Goal: Task Accomplishment & Management: Manage account settings

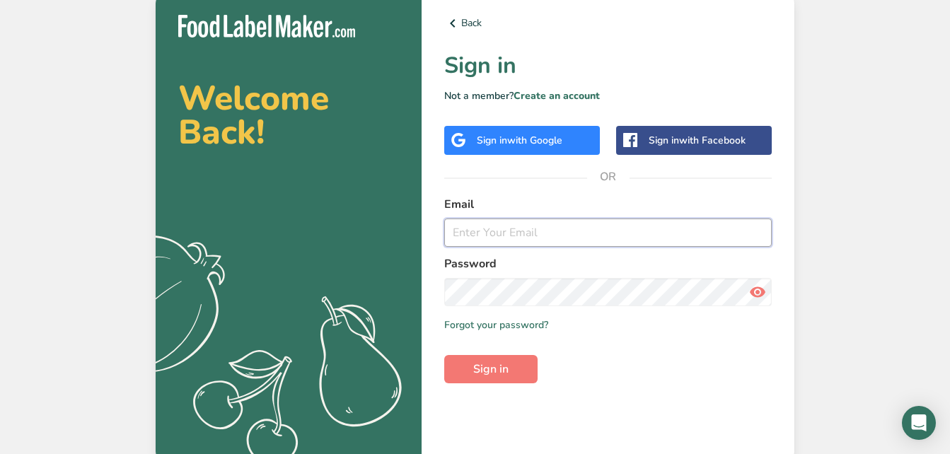
click at [545, 242] on input "email" at bounding box center [607, 233] width 327 height 28
type input "[EMAIL_ADDRESS][DOMAIN_NAME]"
click at [511, 358] on button "Sign in" at bounding box center [490, 369] width 93 height 28
click at [496, 380] on button "Sign in" at bounding box center [490, 369] width 93 height 28
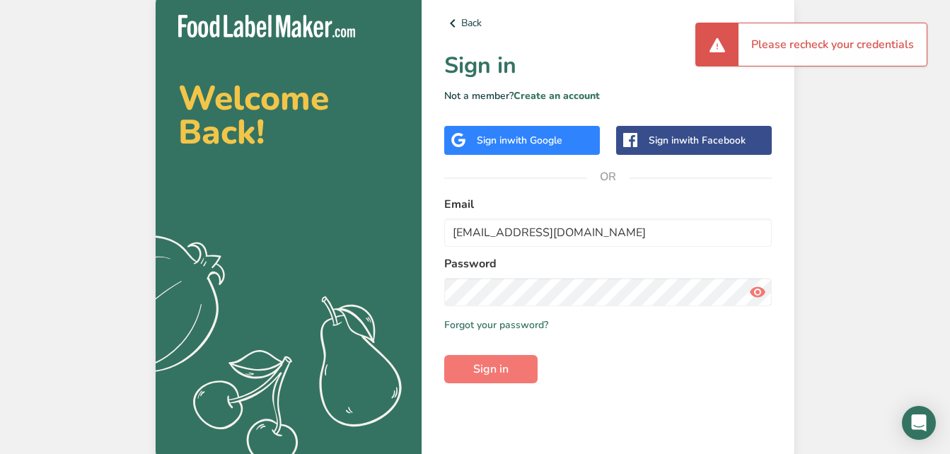
click at [676, 291] on icon at bounding box center [757, 291] width 17 height 25
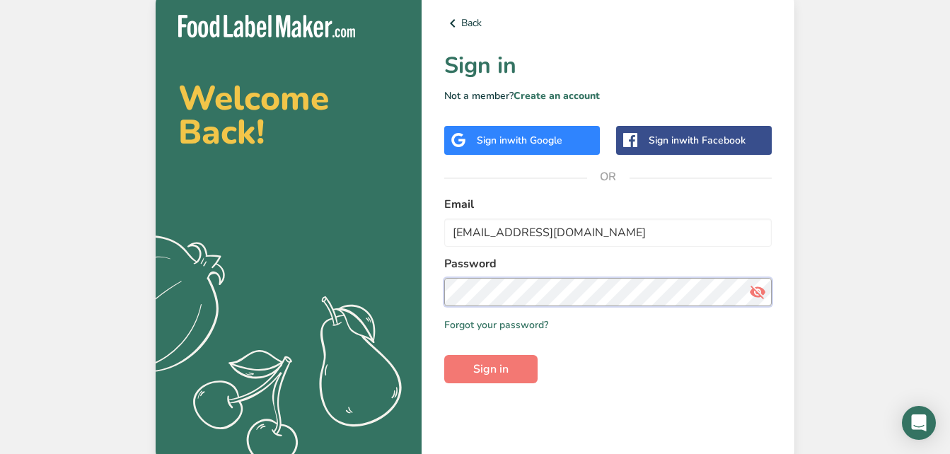
click at [288, 286] on section "Welcome Back! .a{fill:#f5f3ed;} Back Sign in Not a member? Create an account Si…" at bounding box center [475, 227] width 639 height 470
click at [444, 355] on button "Sign in" at bounding box center [490, 369] width 93 height 28
click at [515, 368] on button "Sign in" at bounding box center [490, 369] width 93 height 28
click at [334, 302] on section "Welcome Back! .a{fill:#f5f3ed;} Back Sign in Not a member? Create an account Si…" at bounding box center [475, 227] width 639 height 470
click at [502, 364] on span "Sign in" at bounding box center [490, 369] width 35 height 17
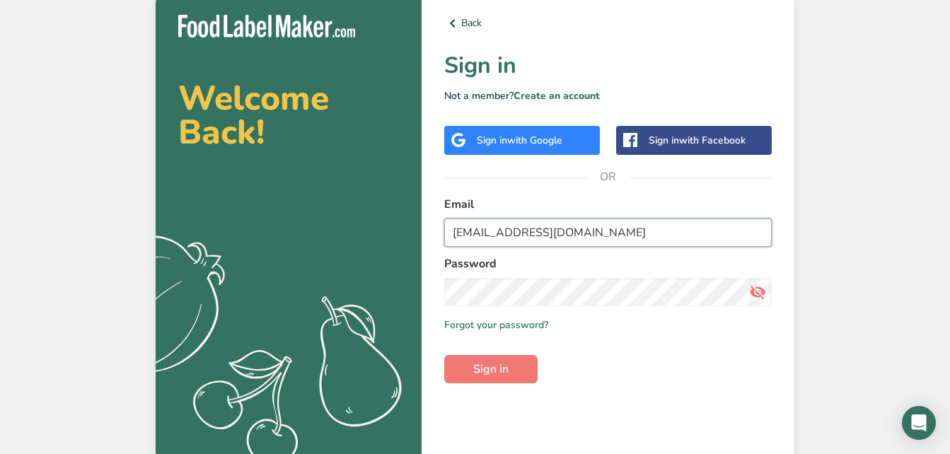
drag, startPoint x: 632, startPoint y: 237, endPoint x: 220, endPoint y: 243, distance: 412.4
click at [221, 241] on section "Welcome Back! .a{fill:#f5f3ed;} Back Sign in Not a member? Create an account Si…" at bounding box center [475, 227] width 639 height 470
type input "elizabethharrison1993@gmail.com"
click at [492, 370] on span "Sign in" at bounding box center [490, 369] width 35 height 17
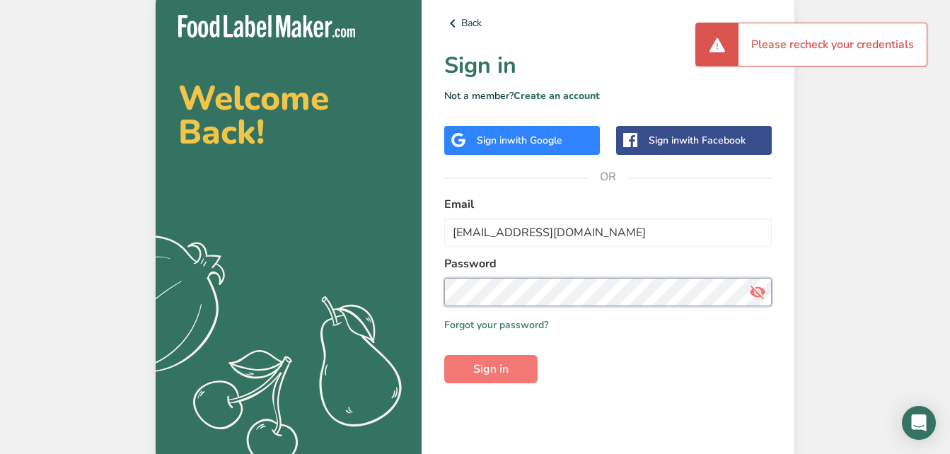
click at [0, 320] on html "Welcome Back! .a{fill:#f5f3ed;} Back Sign in Not a member? Create an account Si…" at bounding box center [475, 227] width 950 height 454
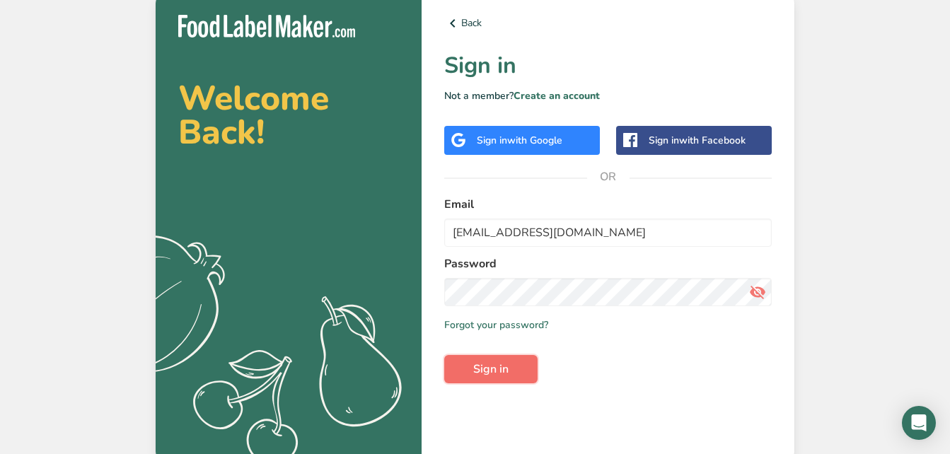
click at [497, 362] on span "Sign in" at bounding box center [490, 369] width 35 height 17
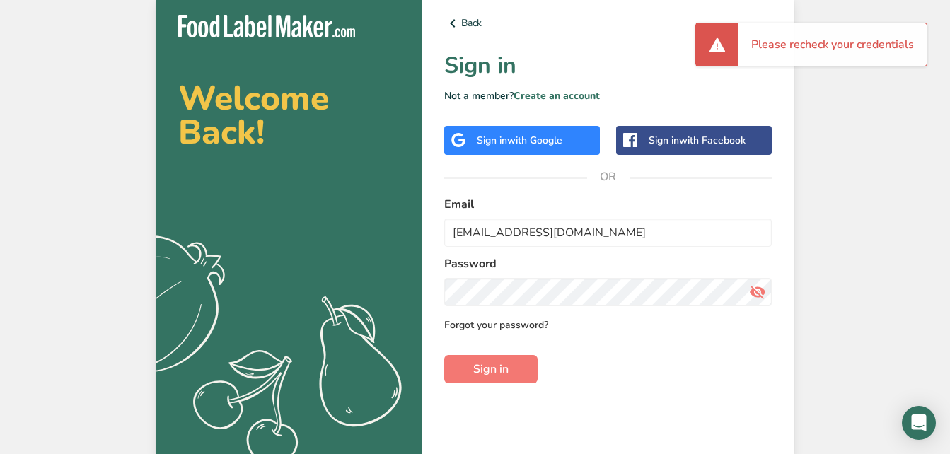
click at [509, 328] on link "Forgot your password?" at bounding box center [496, 325] width 104 height 15
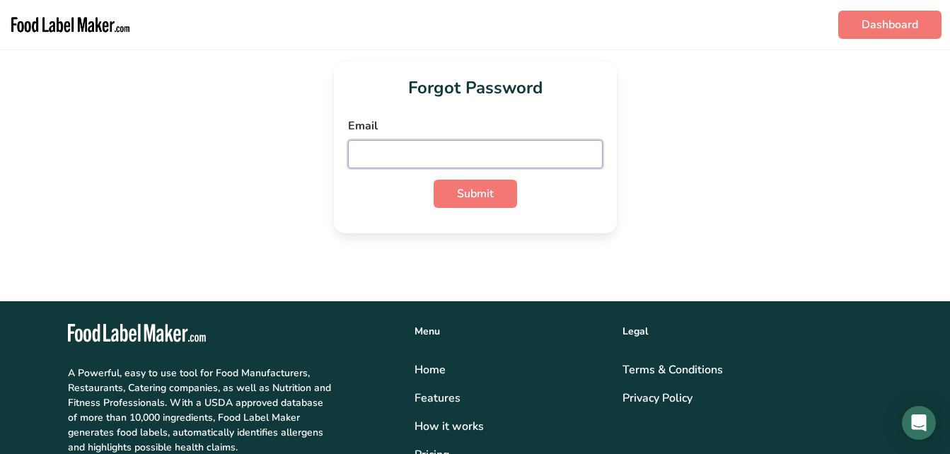
click at [507, 157] on input "email" at bounding box center [475, 154] width 255 height 28
type input "elizabethharrison1993@gmail.com"
click at [475, 192] on span "Submit" at bounding box center [475, 193] width 37 height 17
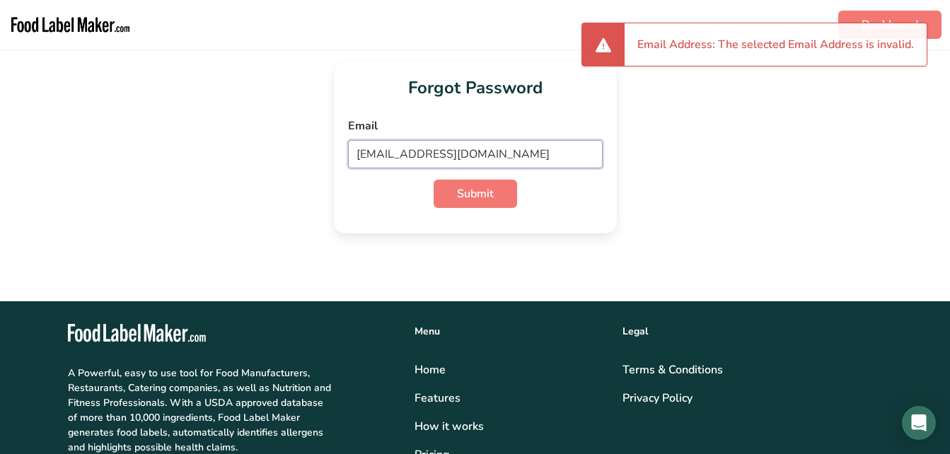
drag, startPoint x: 545, startPoint y: 153, endPoint x: 0, endPoint y: 187, distance: 545.7
click at [0, 187] on html "Dashboard Forgot Password Email elizabethharrison1993@gmail.com Submit .a-20{fi…" at bounding box center [475, 357] width 950 height 714
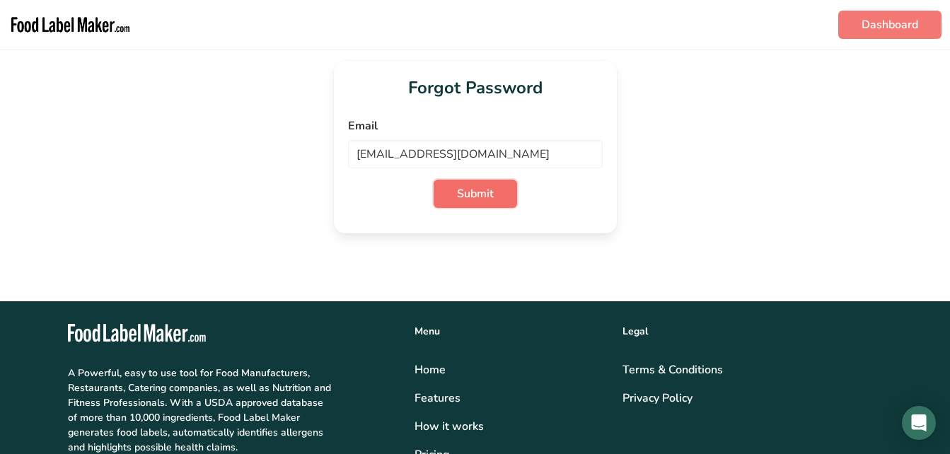
click at [477, 188] on span "Submit" at bounding box center [475, 193] width 37 height 17
drag, startPoint x: 574, startPoint y: 158, endPoint x: 63, endPoint y: 172, distance: 511.6
click at [76, 172] on div "Forgot Password Email elizabethharrison1993@gmail.com Submit" at bounding box center [475, 147] width 905 height 173
type input "]"
type input "elizabethharrison1993@gmail.com"
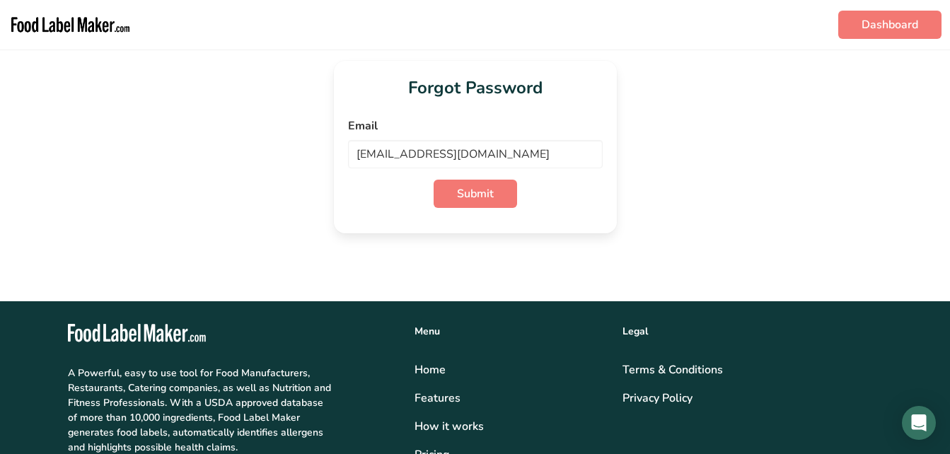
click at [583, 221] on div "Forgot Password Email elizabethharrison1993@gmail.com Submit" at bounding box center [475, 147] width 283 height 173
drag, startPoint x: 535, startPoint y: 157, endPoint x: 72, endPoint y: 142, distance: 463.5
click at [73, 142] on div "Forgot Password Email elizabethharrison1993@gmail.com Submit" at bounding box center [475, 147] width 905 height 173
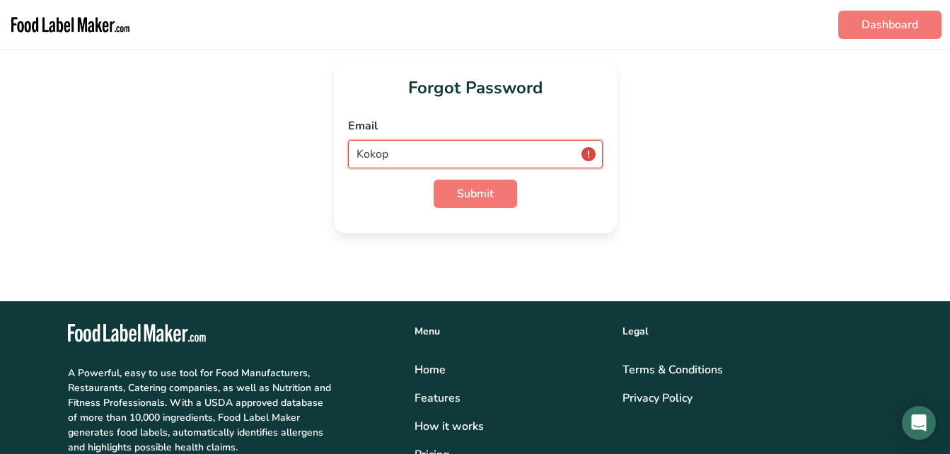
type input "[EMAIL_ADDRESS][DOMAIN_NAME]"
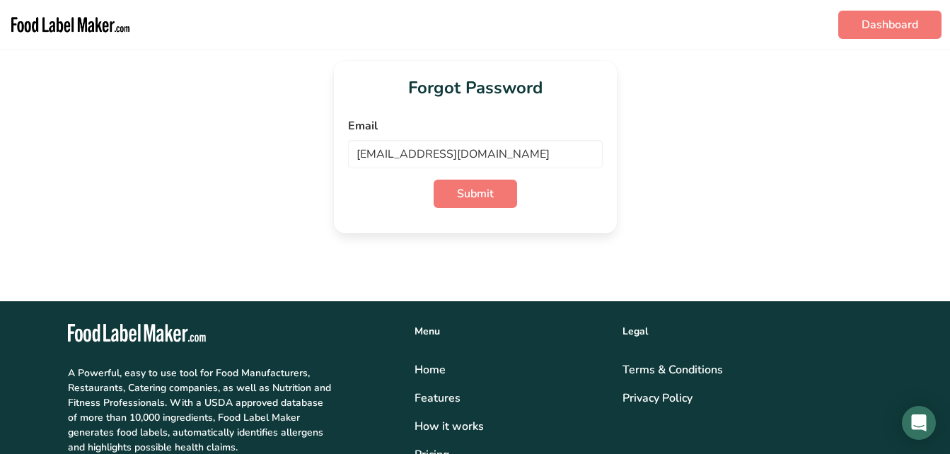
click at [676, 211] on div "Forgot Password Email kokopellifarmmarket@gmail.com Submit" at bounding box center [475, 147] width 905 height 173
click at [455, 185] on button "Submit" at bounding box center [475, 194] width 83 height 28
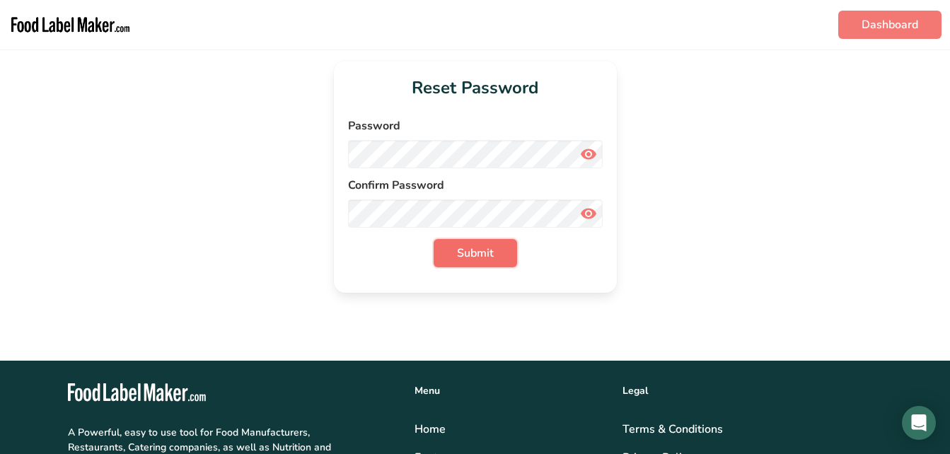
click at [482, 249] on span "Submit" at bounding box center [475, 253] width 37 height 17
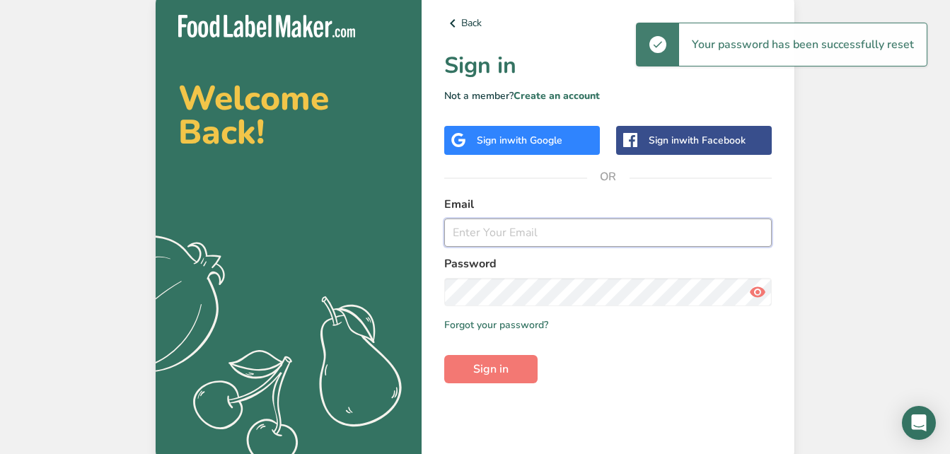
click at [501, 228] on input "email" at bounding box center [607, 233] width 327 height 28
type input "[EMAIL_ADDRESS][DOMAIN_NAME]"
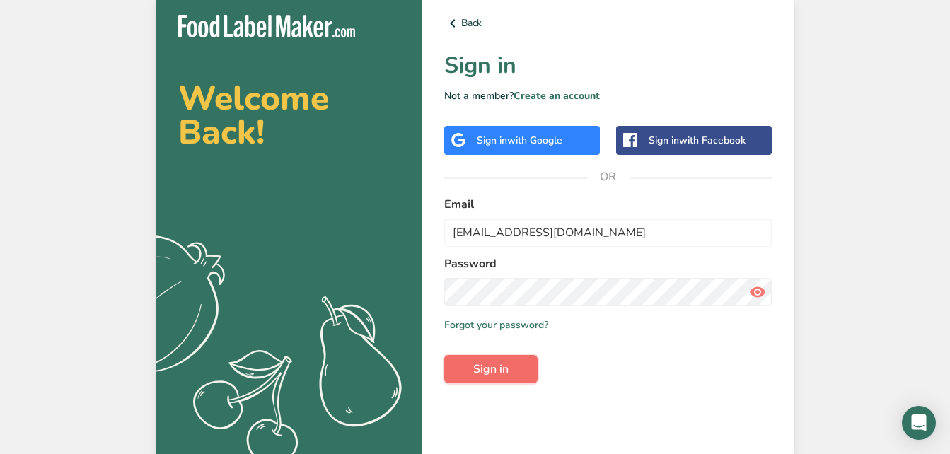
click at [504, 368] on span "Sign in" at bounding box center [490, 369] width 35 height 17
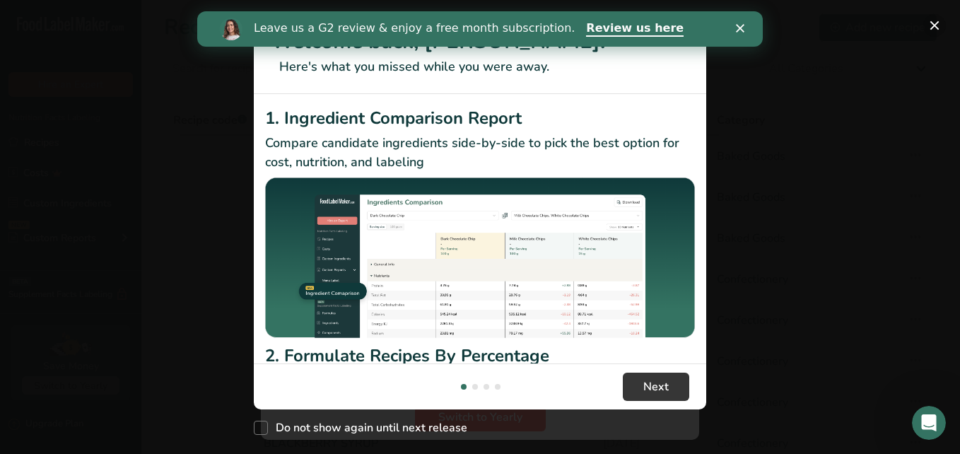
click at [936, 28] on button "New Features" at bounding box center [935, 25] width 23 height 23
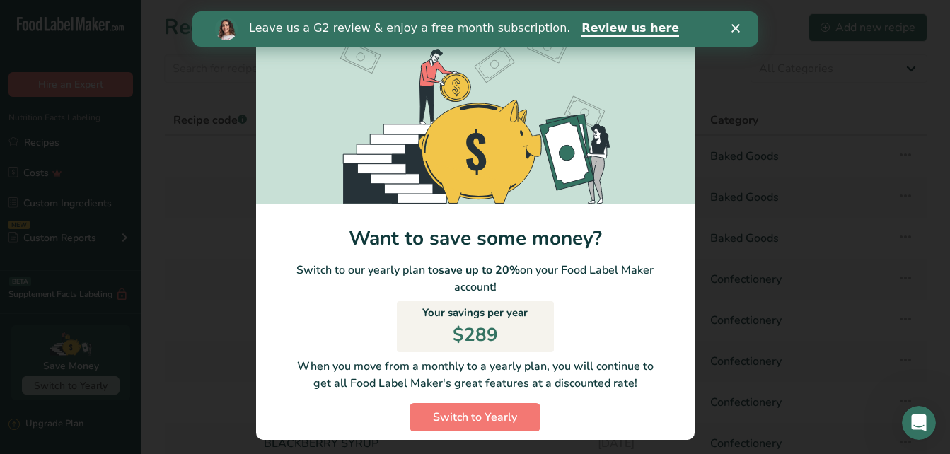
click at [738, 23] on div "Leave us a G2 review & enjoy a free month subscription. Review us here" at bounding box center [475, 29] width 566 height 24
click at [731, 28] on icon "Close" at bounding box center [735, 28] width 8 height 8
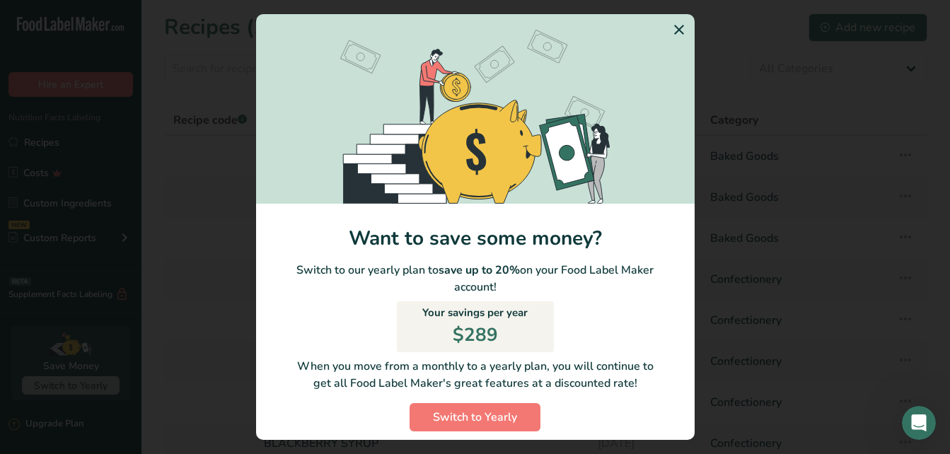
click at [670, 28] on icon "Switch to Yearly Modal" at bounding box center [678, 29] width 17 height 25
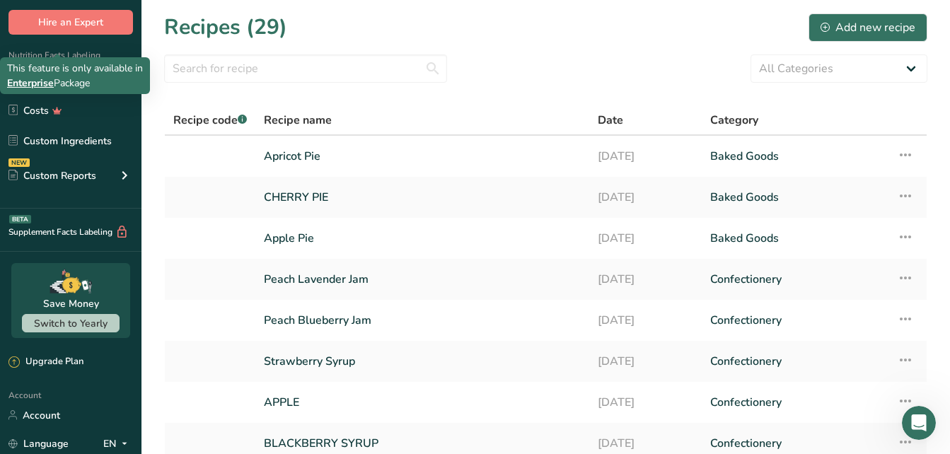
scroll to position [187, 0]
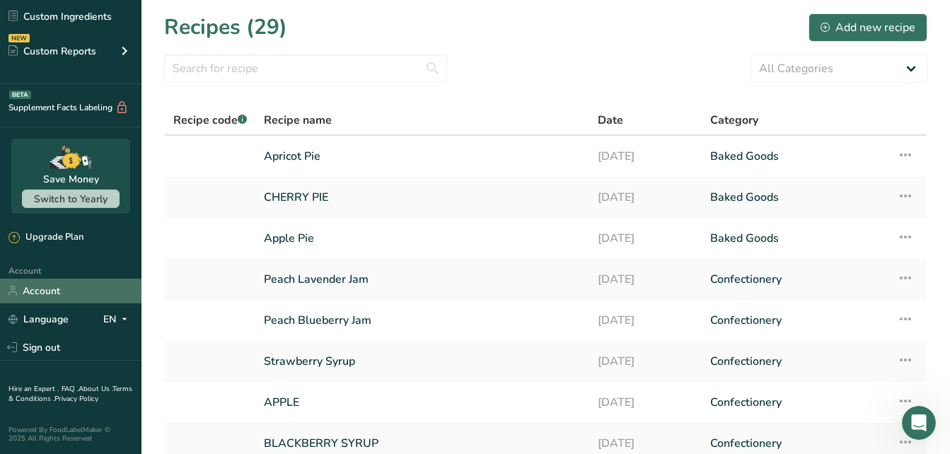
click at [74, 294] on link "Account" at bounding box center [70, 291] width 141 height 25
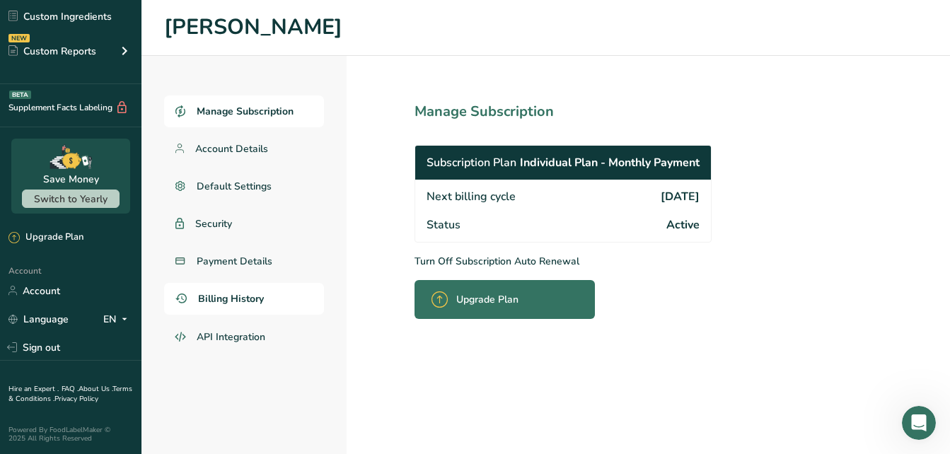
click at [236, 294] on span "Billing History" at bounding box center [231, 298] width 66 height 15
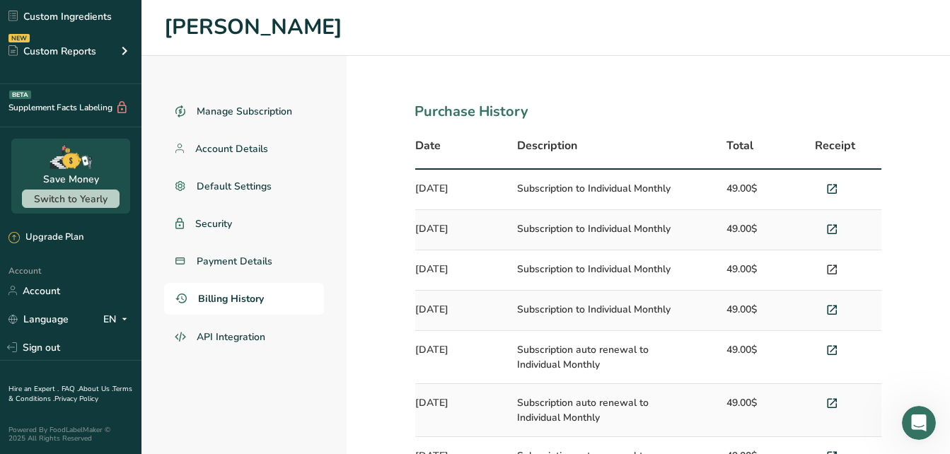
click at [837, 269] on icon at bounding box center [831, 270] width 13 height 20
click at [834, 228] on icon at bounding box center [831, 230] width 13 height 20
